Goal: Navigation & Orientation: Go to known website

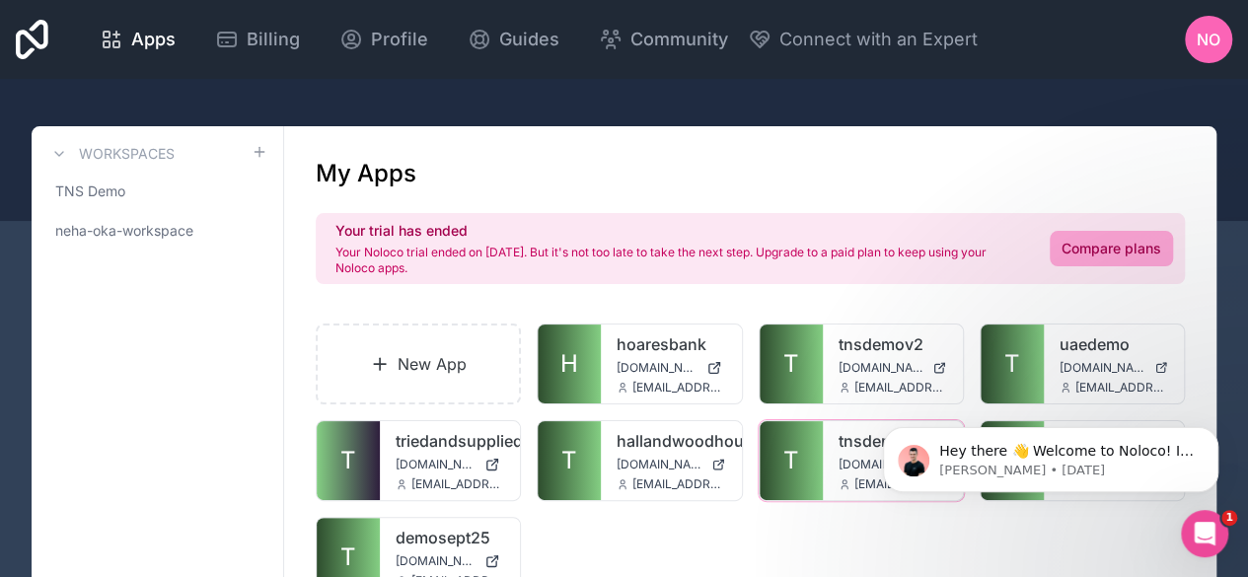
click at [855, 473] on div "tnsdemo [DOMAIN_NAME] [EMAIL_ADDRESS][DOMAIN_NAME]" at bounding box center [893, 460] width 140 height 79
click at [851, 453] on div "tnsdemo [DOMAIN_NAME] [EMAIL_ADDRESS][DOMAIN_NAME]" at bounding box center [893, 460] width 140 height 79
click at [166, 192] on link "TNS Demo" at bounding box center [157, 192] width 220 height 36
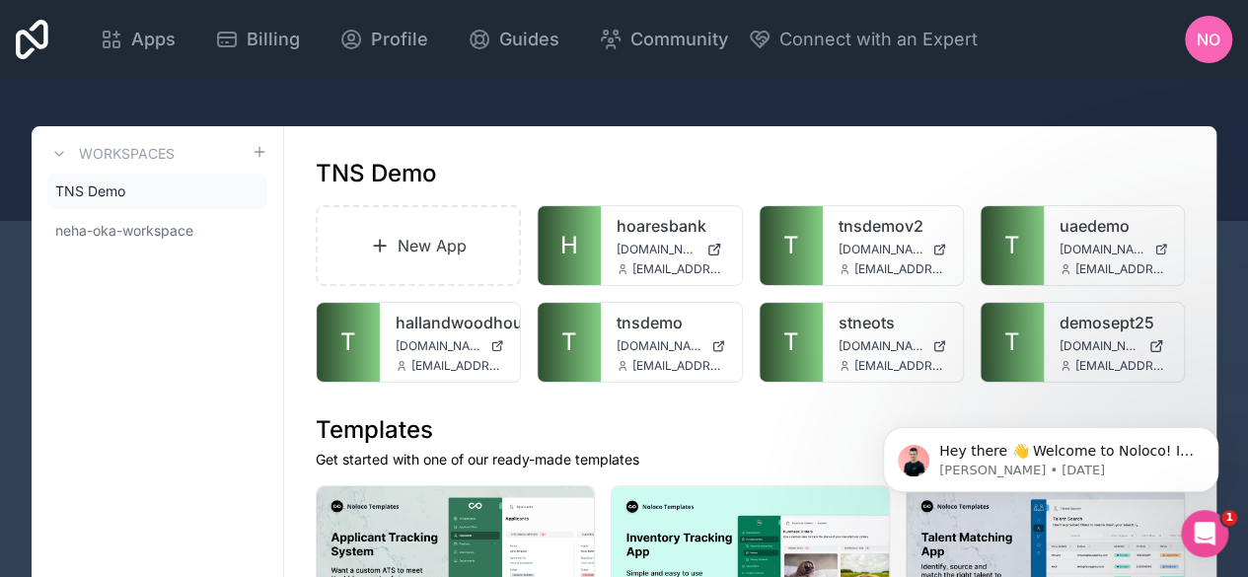
click at [628, 340] on span "[DOMAIN_NAME]" at bounding box center [660, 346] width 87 height 16
